Goal: Task Accomplishment & Management: Complete application form

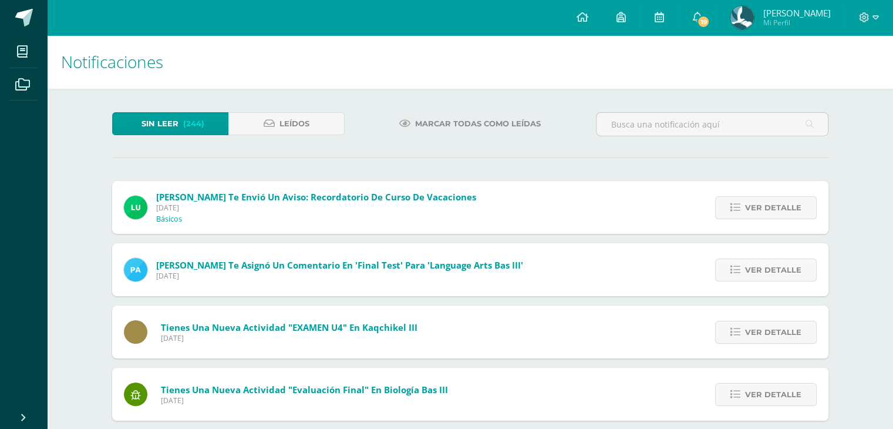
click at [203, 257] on div "[PERSON_NAME] te asignó un comentario en 'Final Test' para 'Language Arts Bas I…" at bounding box center [323, 269] width 423 height 53
click at [775, 274] on span "Ver detalle" at bounding box center [773, 270] width 56 height 22
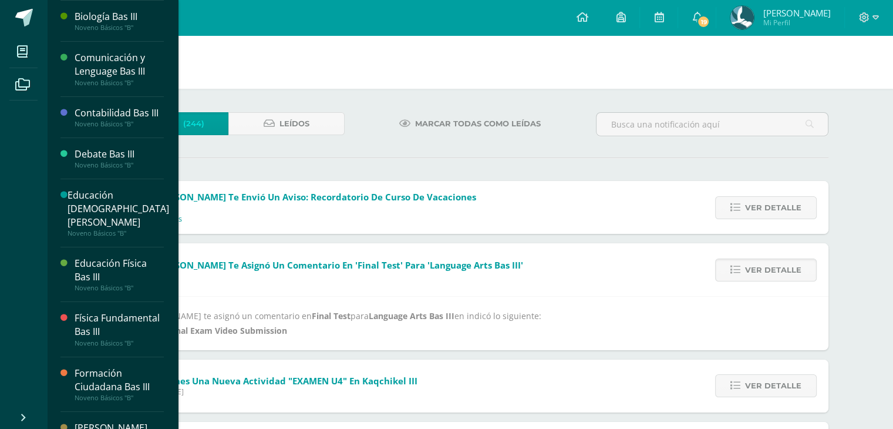
scroll to position [176, 0]
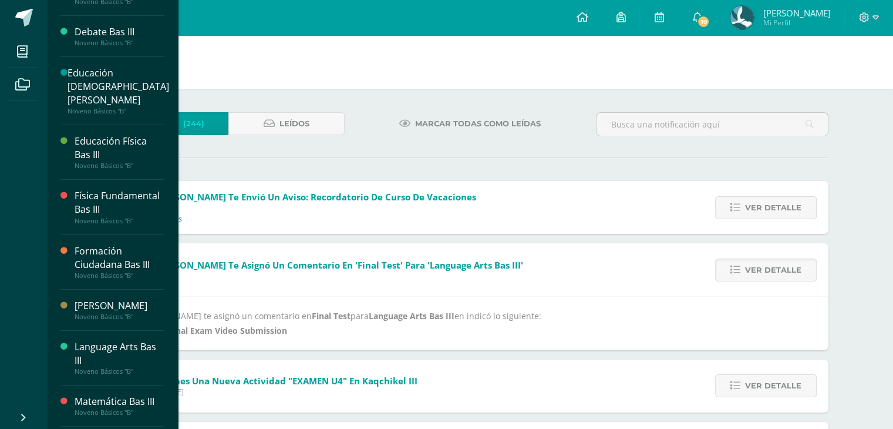
click at [127, 362] on div "Language Arts Bas III" at bounding box center [119, 353] width 89 height 27
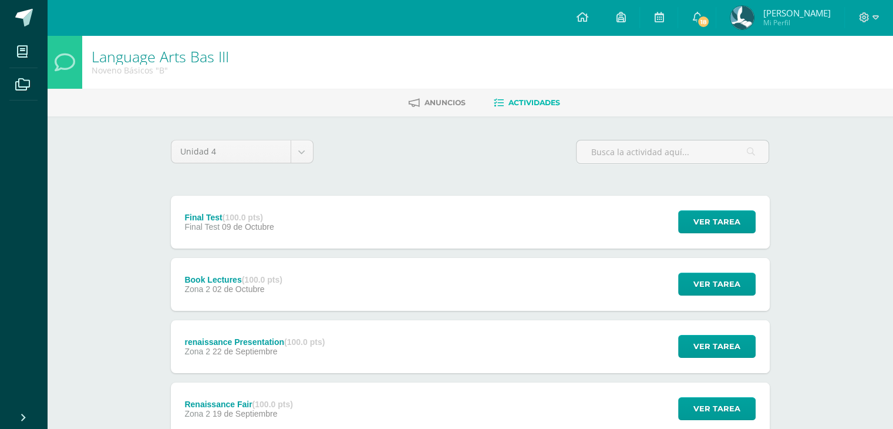
click at [380, 212] on div "Final Test (100.0 pts) Final Test 09 de Octubre Ver tarea Final Test Language A…" at bounding box center [470, 222] width 599 height 53
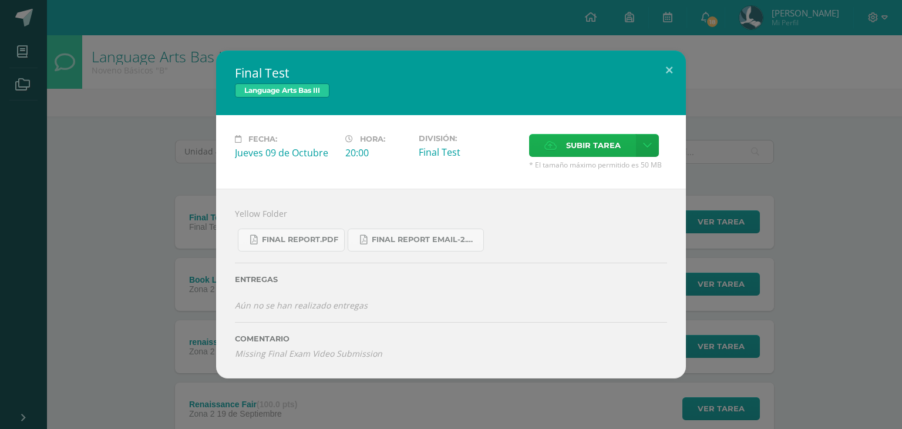
click at [584, 153] on span "Subir tarea" at bounding box center [593, 145] width 55 height 22
click at [0, 0] on input "Subir tarea" at bounding box center [0, 0] width 0 height 0
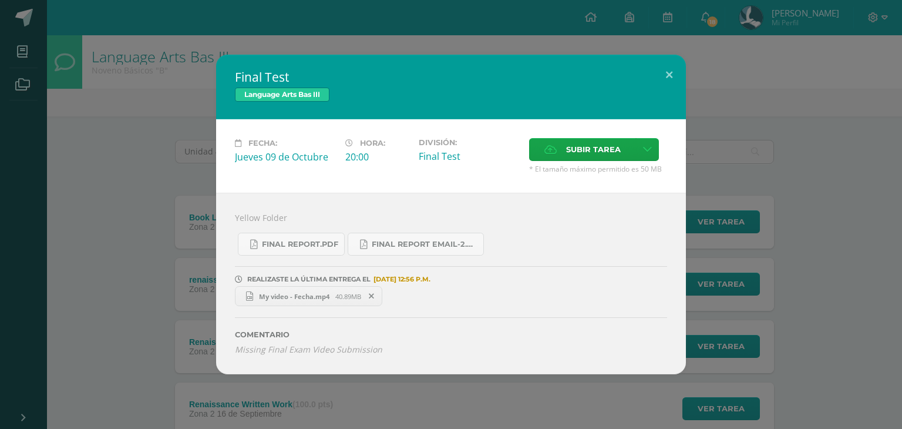
click at [303, 293] on span "My video - Fecha.mp4" at bounding box center [294, 296] width 82 height 9
click at [661, 217] on div "Yellow Folder Final Report.pdf Final Report Email-2.pdf REALIZASTE LA ÚLTIMA EN…" at bounding box center [451, 283] width 470 height 181
click at [580, 141] on span "Subir tarea" at bounding box center [593, 150] width 55 height 22
click at [0, 0] on input "Subir tarea" at bounding box center [0, 0] width 0 height 0
click at [345, 296] on icon at bounding box center [342, 296] width 5 height 8
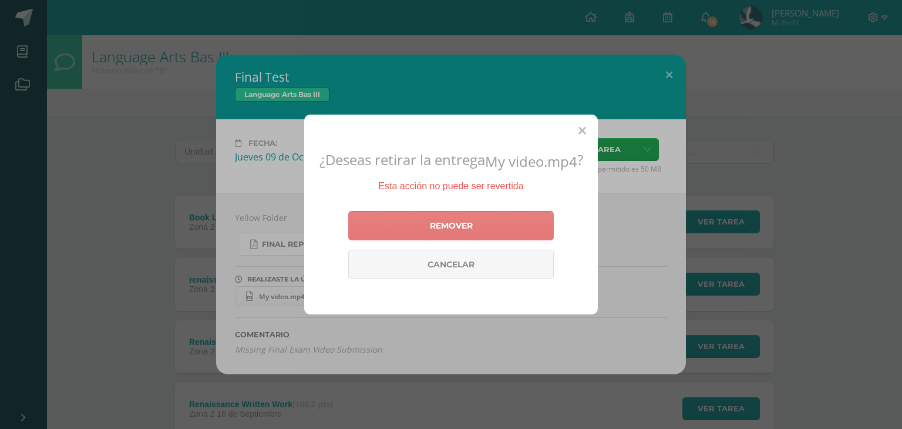
click at [429, 234] on link "Remover" at bounding box center [450, 225] width 205 height 29
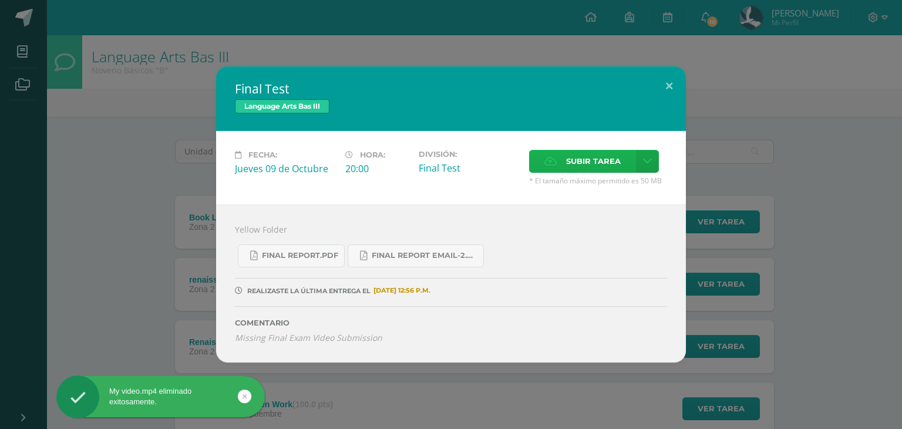
click at [570, 167] on span "Subir tarea" at bounding box center [593, 161] width 55 height 22
click at [0, 0] on input "Subir tarea" at bounding box center [0, 0] width 0 height 0
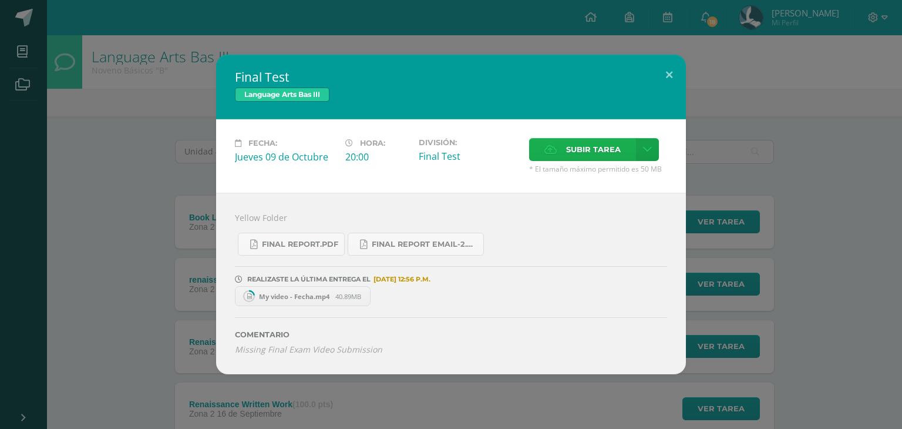
click at [575, 158] on span "Subir tarea" at bounding box center [593, 150] width 55 height 22
click at [0, 0] on input "Subir tarea" at bounding box center [0, 0] width 0 height 0
click at [343, 298] on icon at bounding box center [342, 296] width 5 height 8
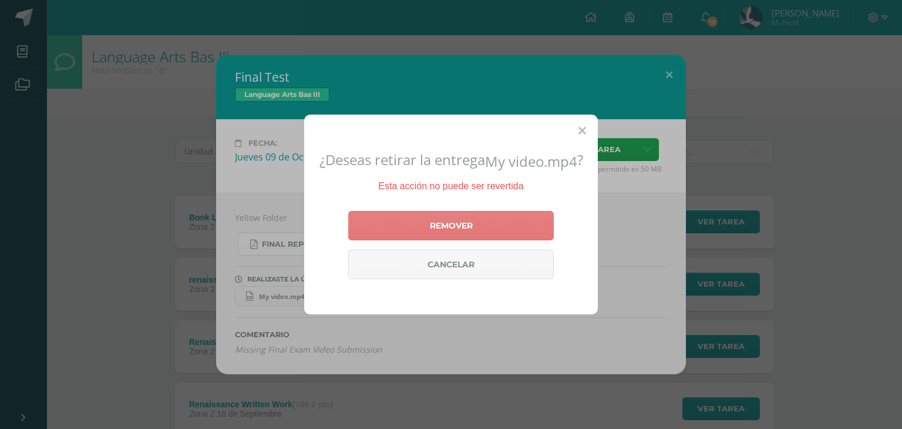
click at [477, 228] on link "Remover" at bounding box center [450, 225] width 205 height 29
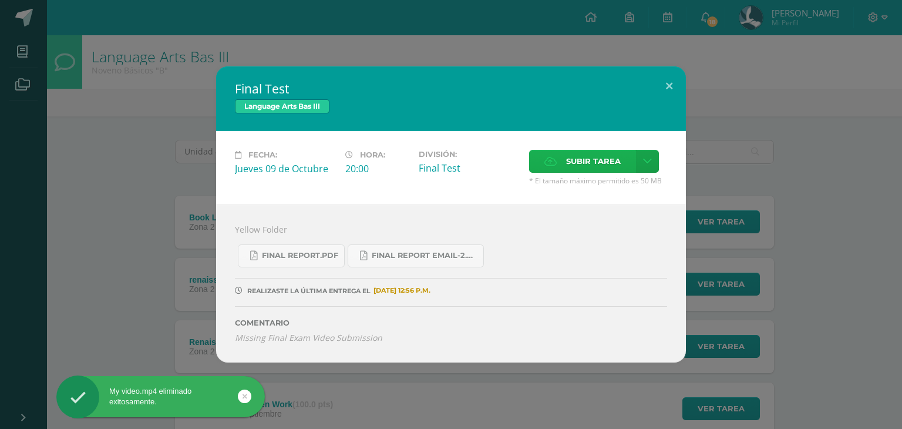
click at [585, 168] on span "Subir tarea" at bounding box center [593, 161] width 55 height 22
click at [0, 0] on input "Subir tarea" at bounding box center [0, 0] width 0 height 0
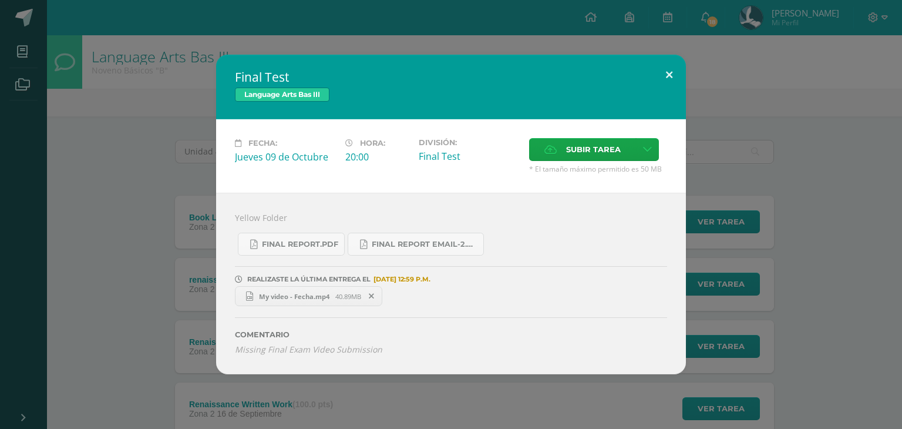
click at [673, 72] on button at bounding box center [668, 75] width 33 height 40
